Goal: Task Accomplishment & Management: Complete application form

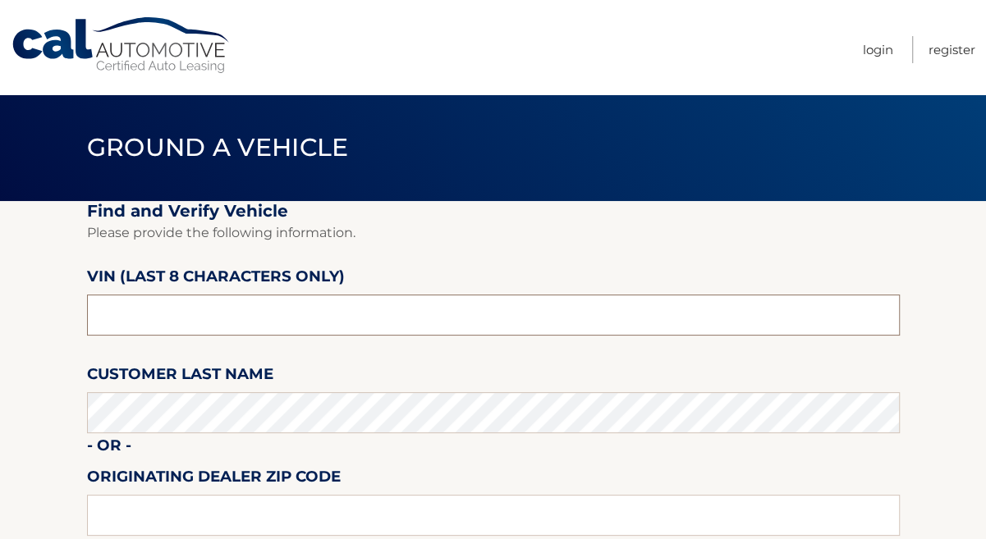
click at [282, 309] on input "text" at bounding box center [493, 315] width 813 height 41
type input "n*******"
type input "NT170210"
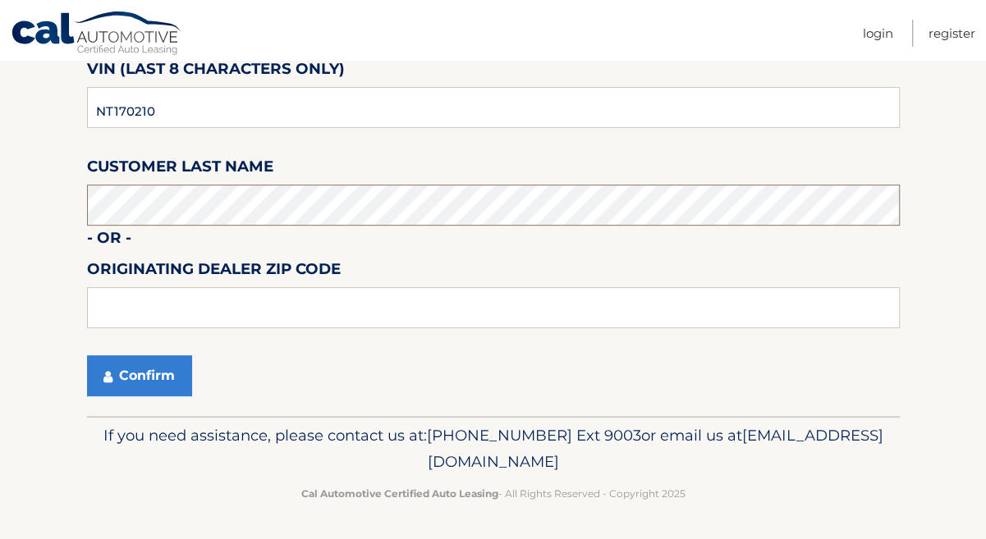
scroll to position [223, 0]
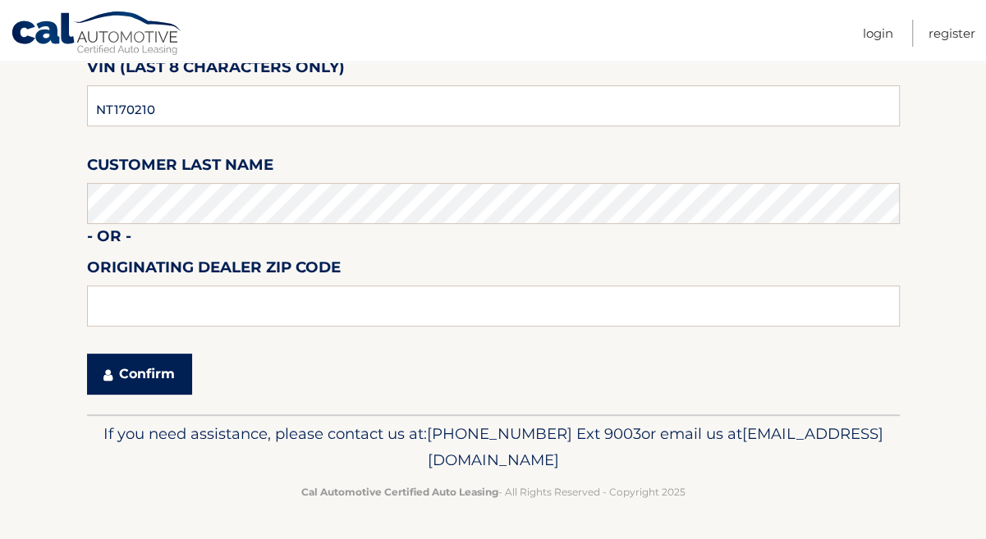
click at [179, 378] on button "Confirm" at bounding box center [139, 374] width 105 height 41
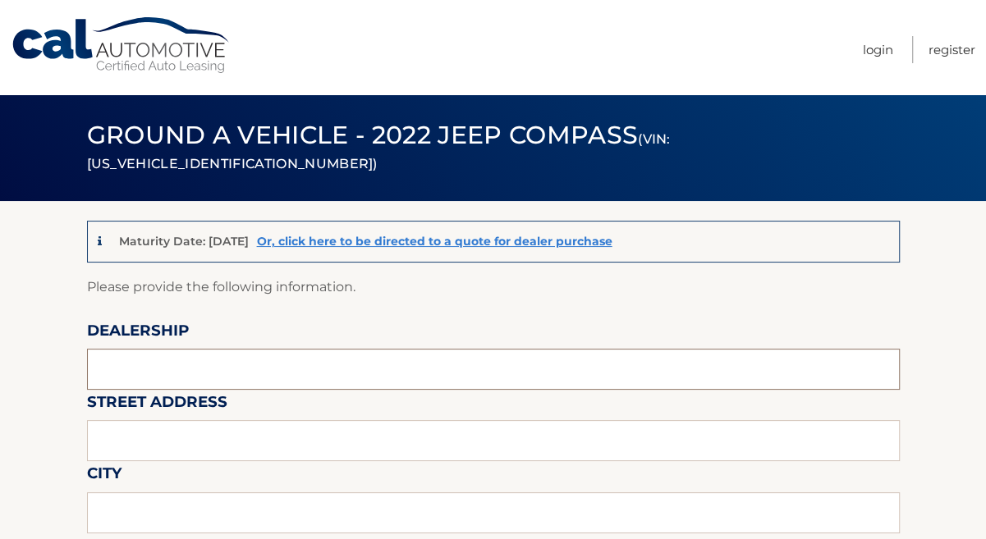
click at [223, 375] on input "text" at bounding box center [493, 369] width 813 height 41
type input "A"
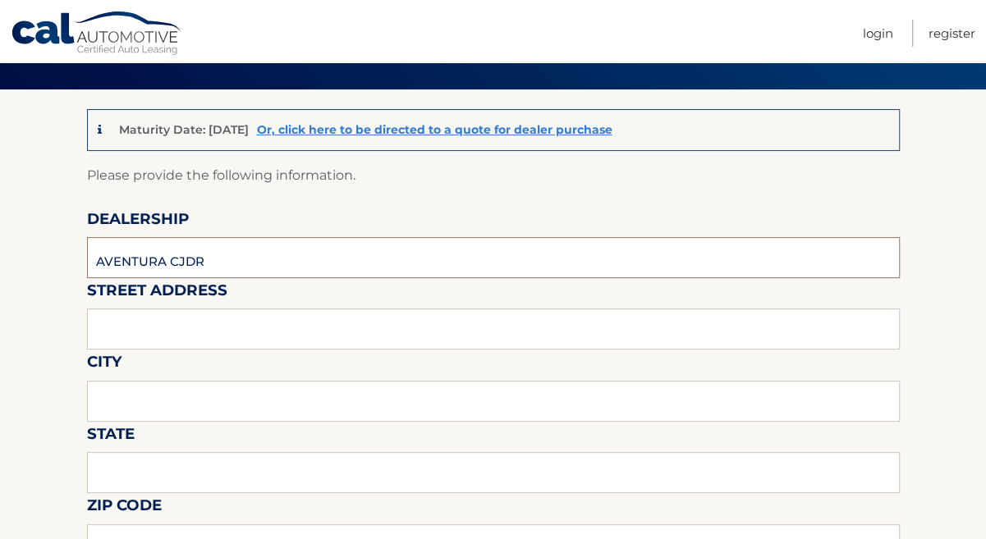
scroll to position [149, 0]
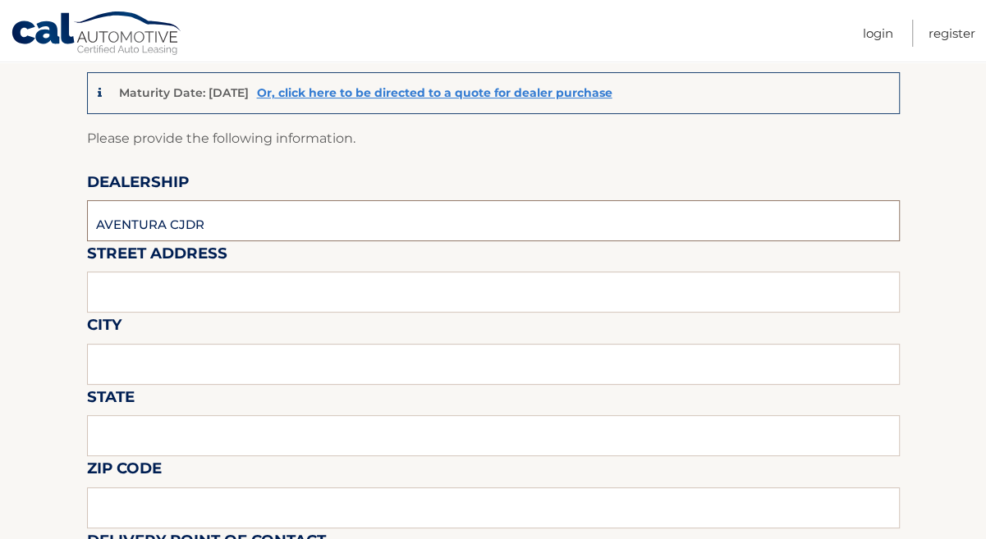
type input "AVENTURA CJDR"
click at [243, 300] on input "text" at bounding box center [493, 292] width 813 height 41
type input "2"
type input "[STREET_ADDRESS]"
click at [190, 359] on input "text" at bounding box center [493, 364] width 813 height 41
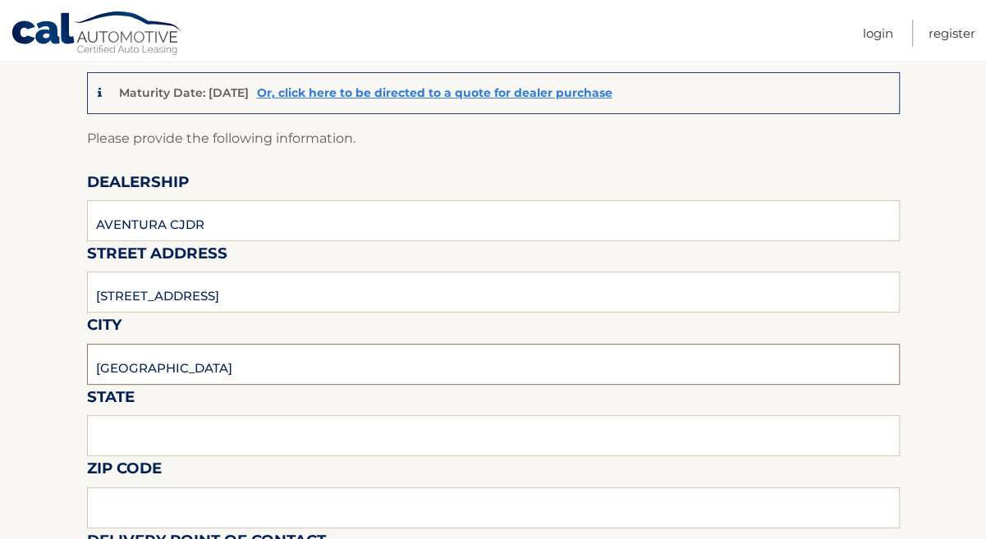
type input "[GEOGRAPHIC_DATA]"
click at [245, 440] on input "text" at bounding box center [493, 435] width 813 height 41
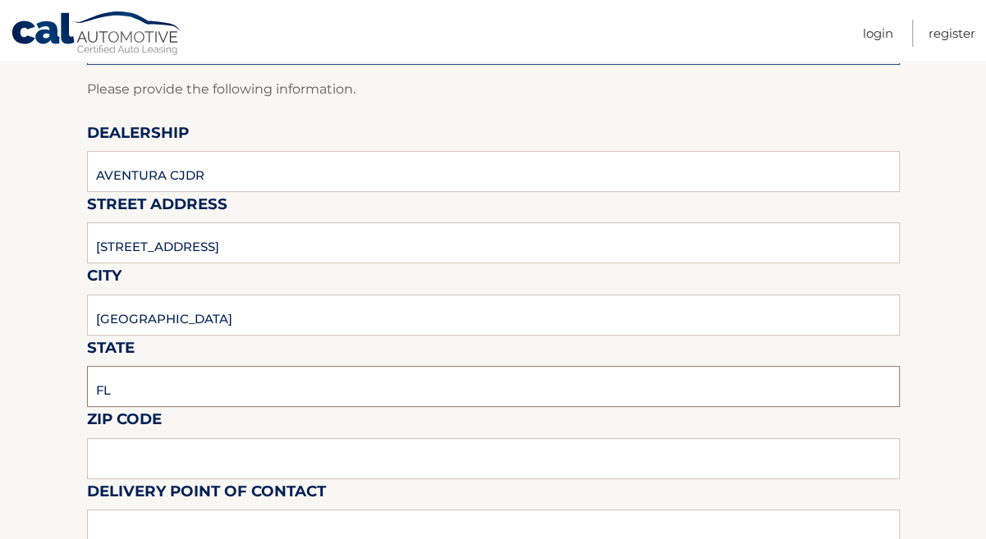
scroll to position [223, 0]
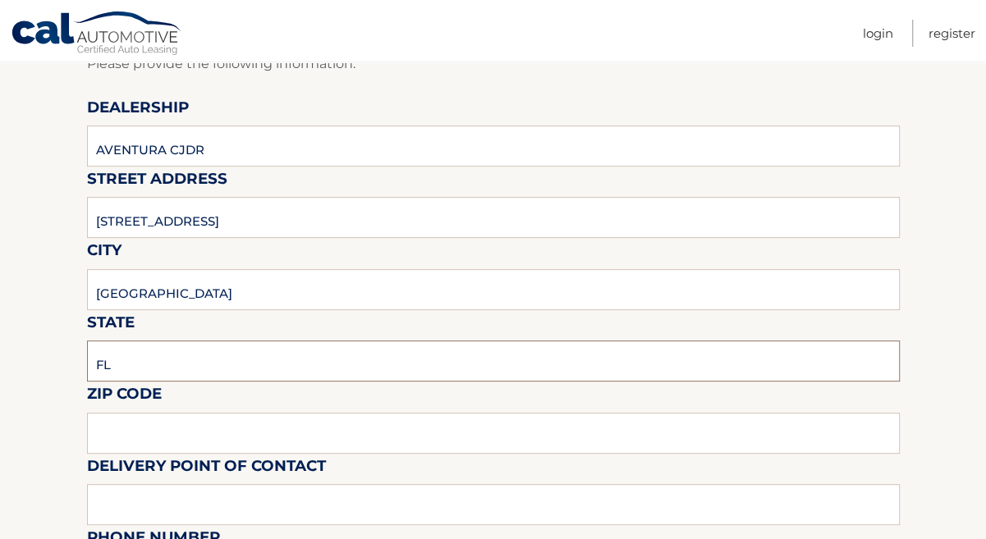
type input "FL"
click at [236, 425] on input "text" at bounding box center [493, 433] width 813 height 41
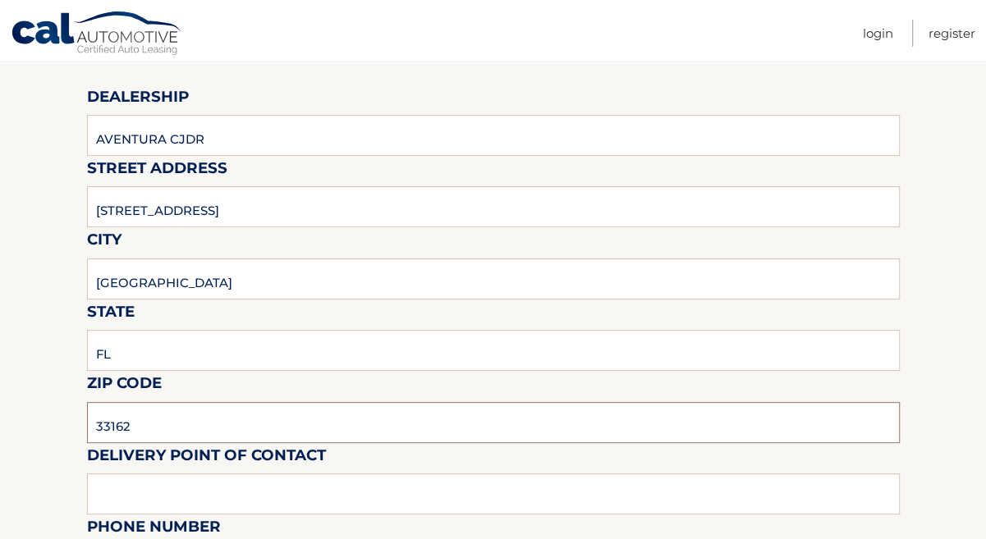
scroll to position [298, 0]
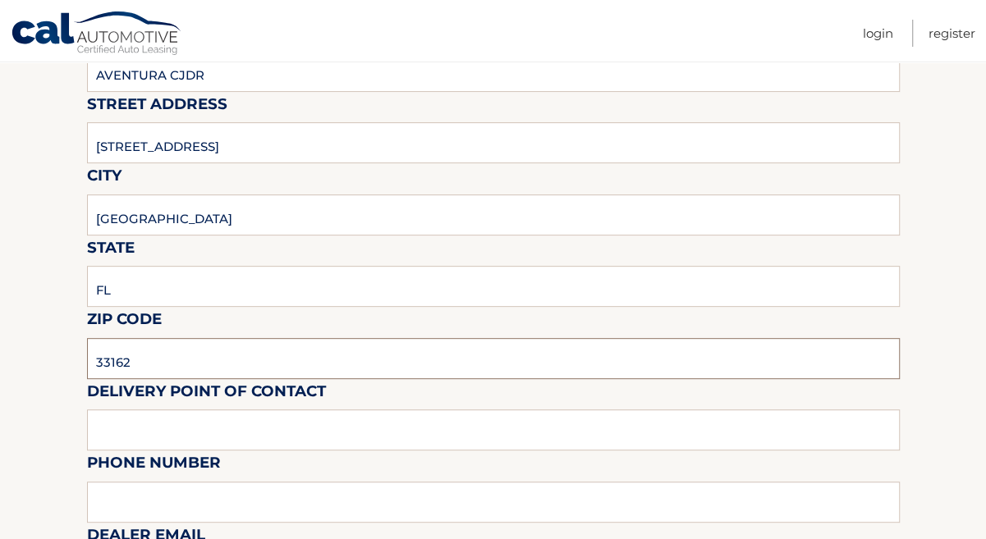
type input "33162"
click at [181, 410] on label "Delivery Point of Contact" at bounding box center [206, 394] width 239 height 30
click at [210, 428] on input "text" at bounding box center [493, 430] width 813 height 41
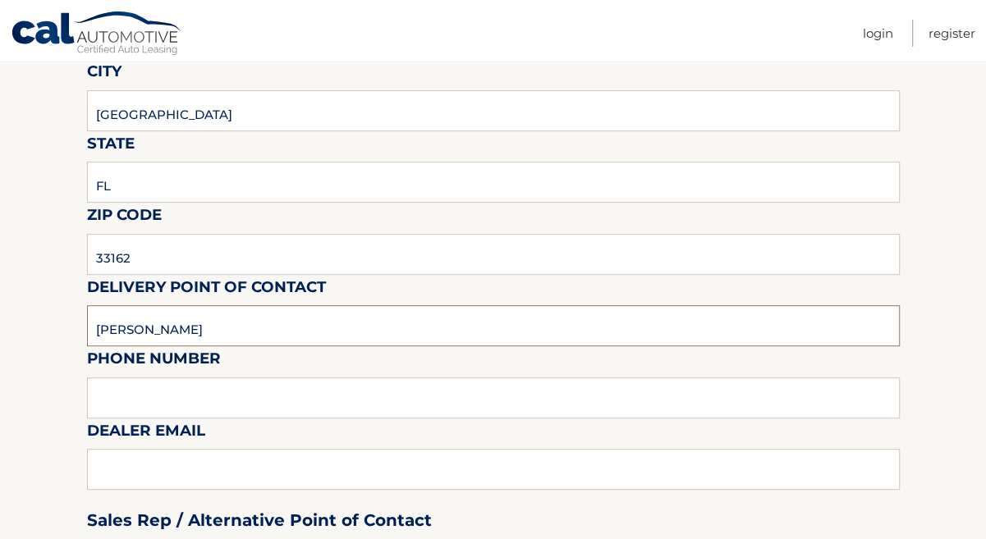
scroll to position [522, 0]
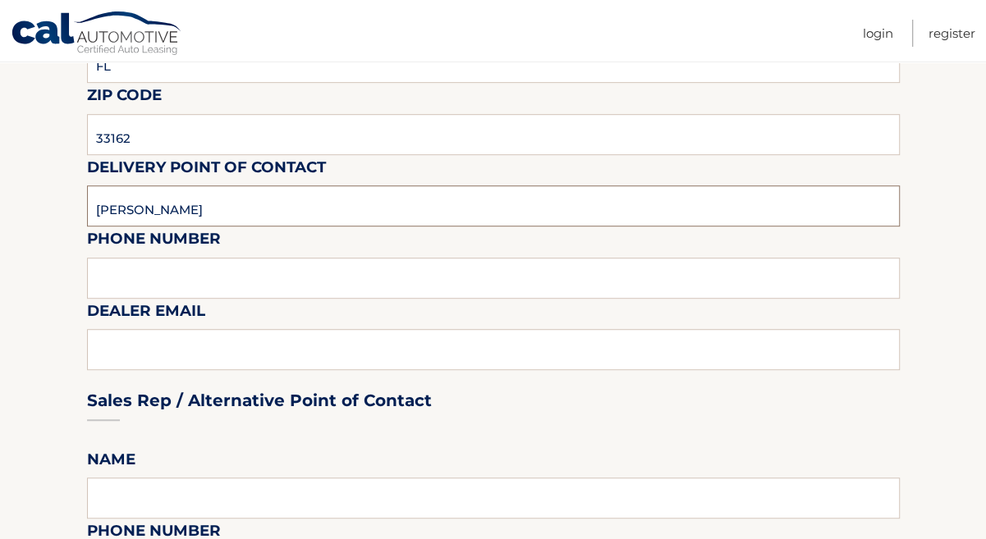
type input "[PERSON_NAME]"
click at [211, 286] on input "text" at bounding box center [493, 278] width 813 height 41
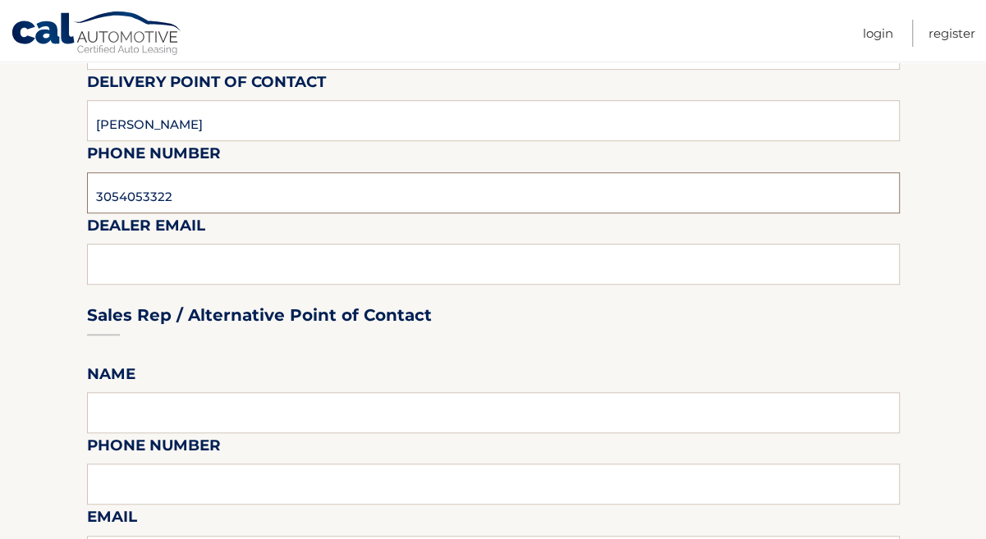
scroll to position [671, 0]
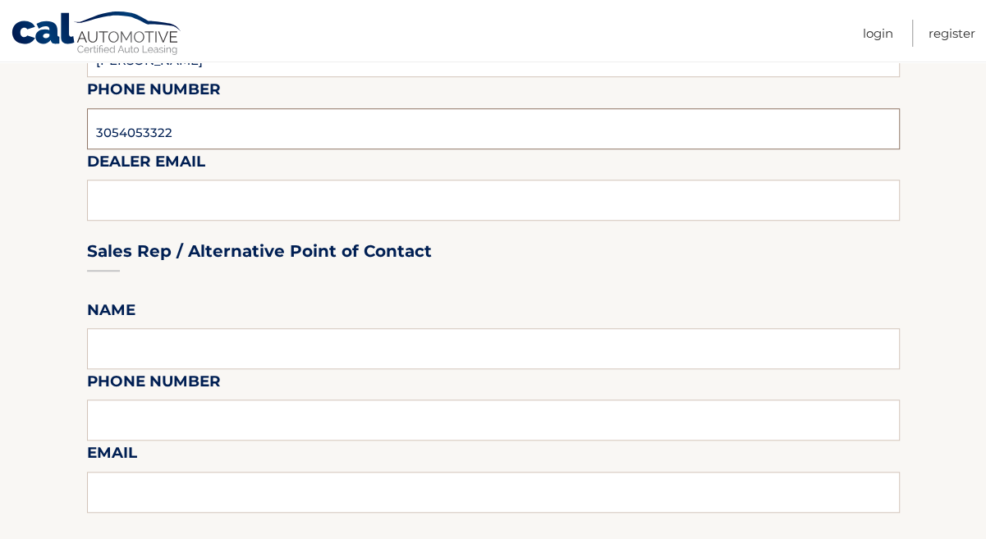
type input "3054053322"
click at [230, 349] on input "text" at bounding box center [493, 348] width 813 height 41
type input "[PERSON_NAME]"
click at [197, 433] on input "text" at bounding box center [493, 420] width 813 height 41
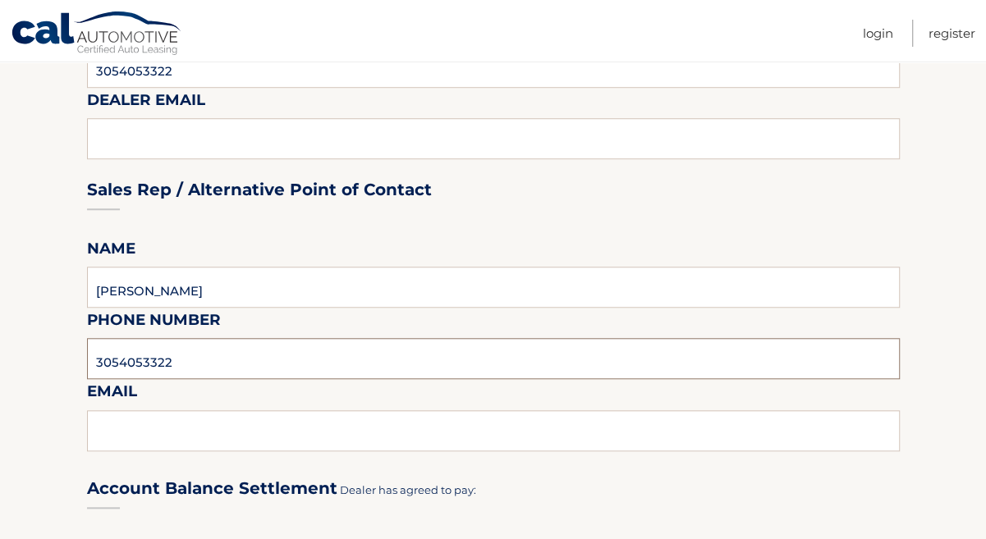
scroll to position [895, 0]
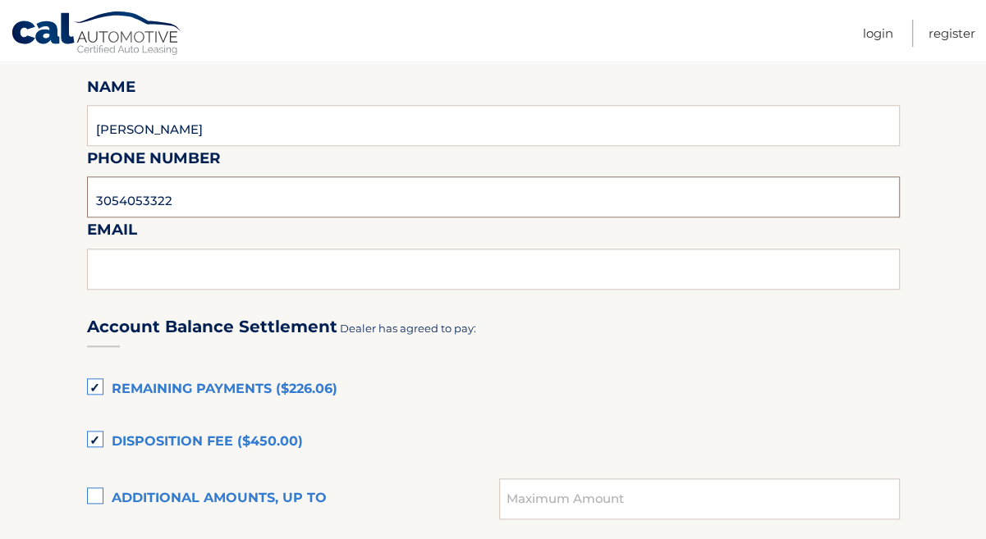
type input "3054053322"
click at [291, 279] on input "text" at bounding box center [493, 269] width 813 height 41
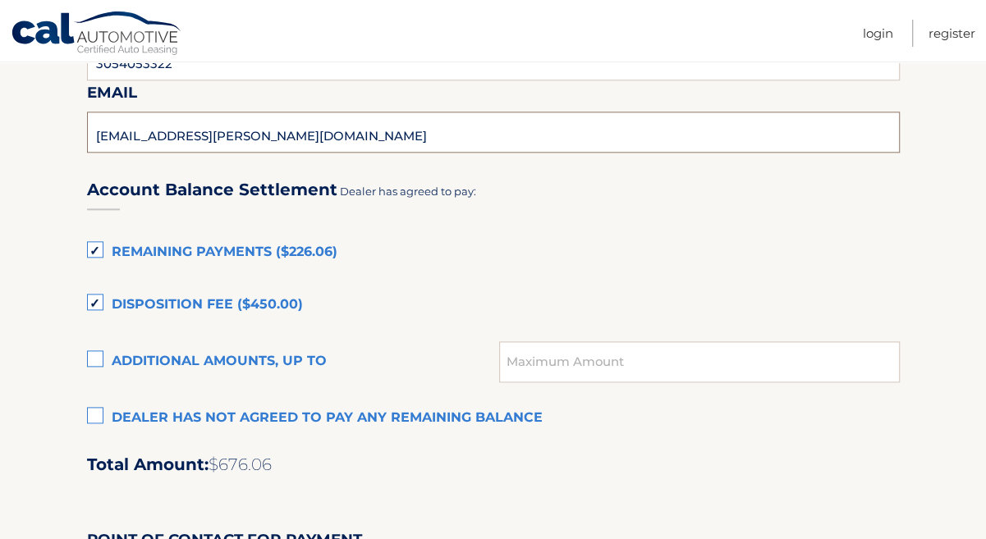
scroll to position [1044, 0]
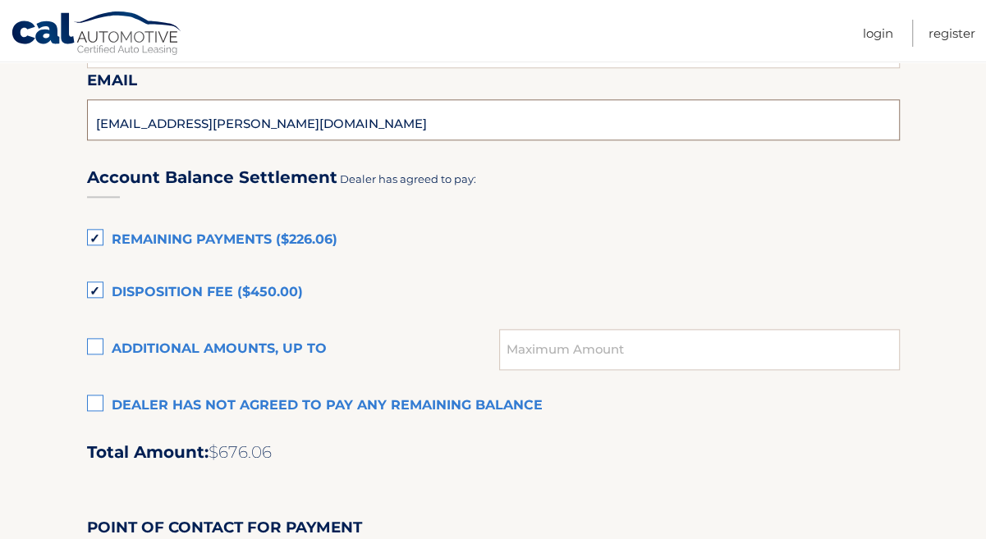
type input "JASMINE.FENELON@AVENTURACJDR.COM"
click at [87, 410] on label "Dealer has not agreed to pay any remaining balance" at bounding box center [493, 406] width 813 height 33
click at [0, 0] on input "Dealer has not agreed to pay any remaining balance" at bounding box center [0, 0] width 0 height 0
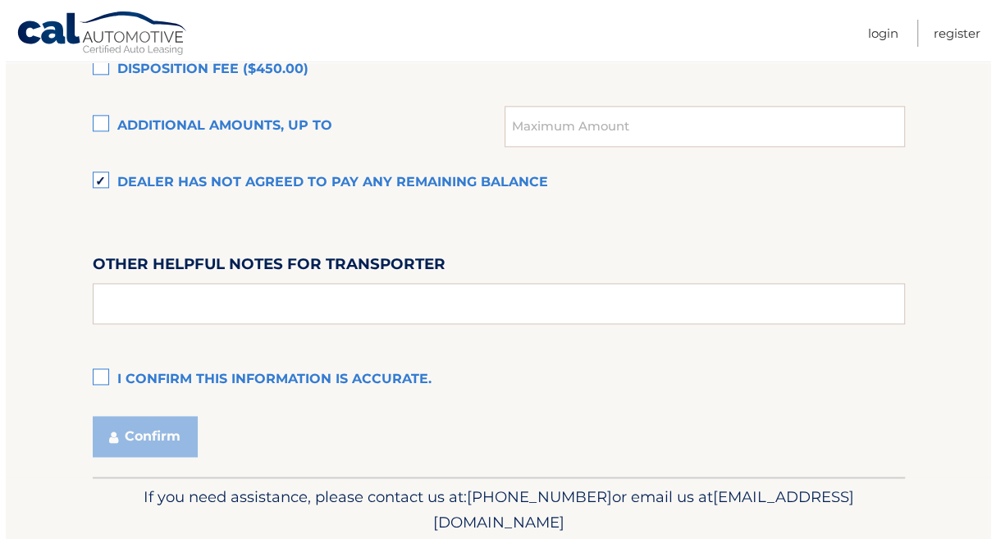
scroll to position [1268, 0]
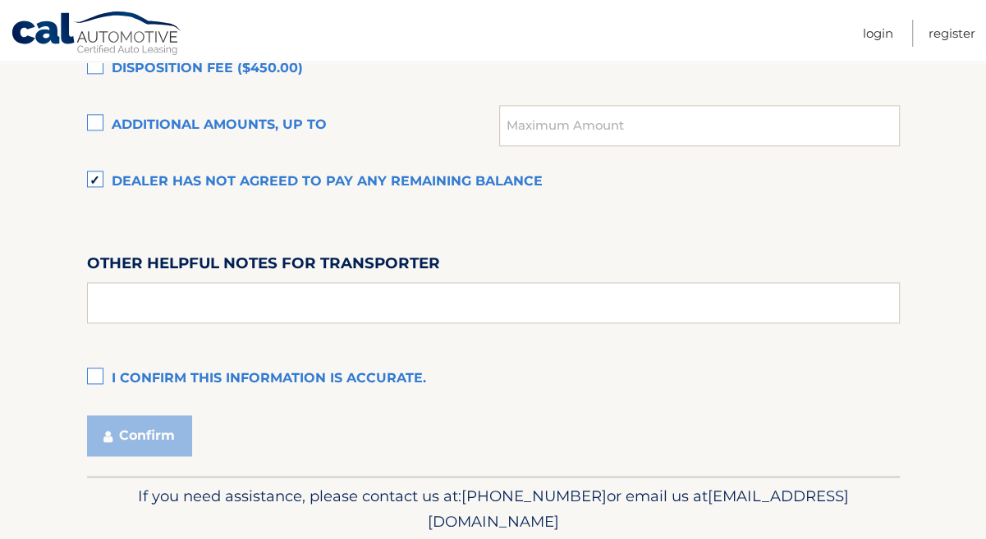
click at [96, 392] on label "I confirm this information is accurate." at bounding box center [493, 379] width 813 height 33
click at [0, 0] on input "I confirm this information is accurate." at bounding box center [0, 0] width 0 height 0
click at [177, 456] on button "Confirm" at bounding box center [139, 435] width 105 height 41
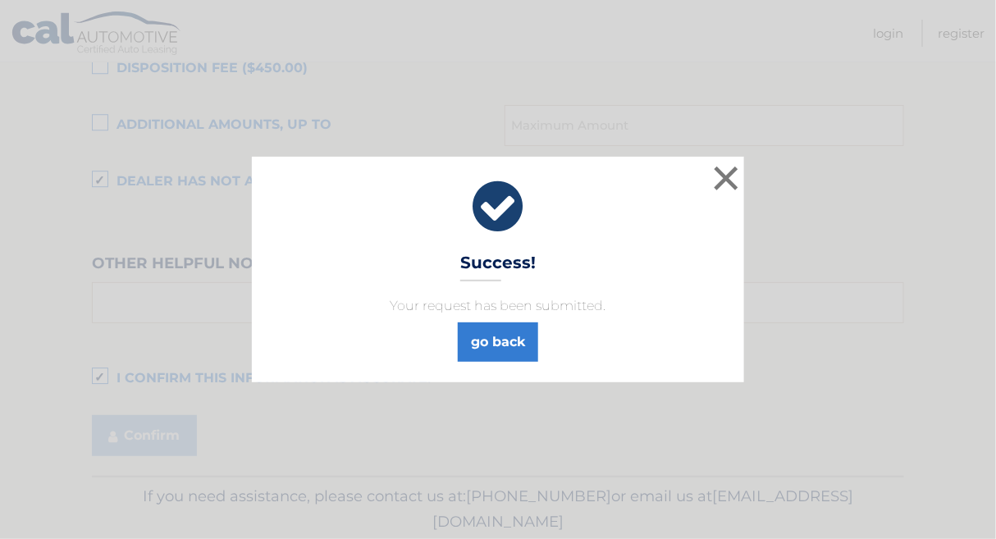
scroll to position [1267, 0]
click at [523, 350] on link "go back" at bounding box center [498, 342] width 80 height 39
